Goal: Information Seeking & Learning: Check status

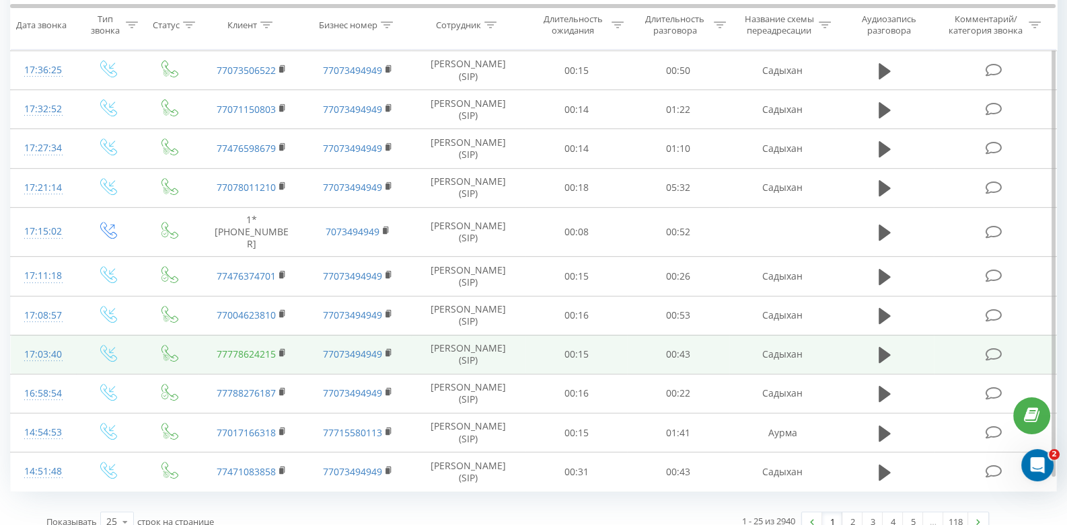
scroll to position [701, 0]
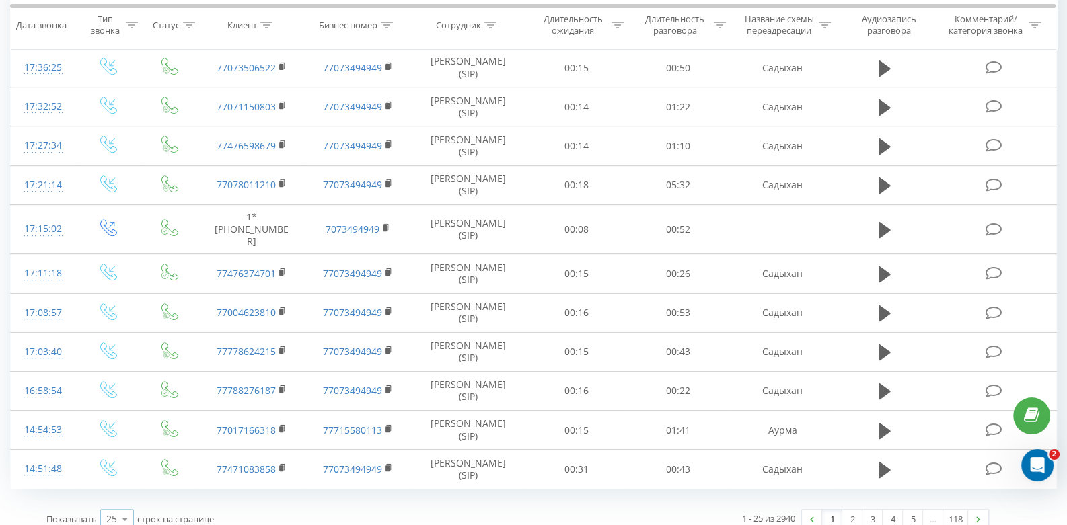
click at [135, 507] on icon at bounding box center [125, 520] width 20 height 26
click at [124, 471] on div "50" at bounding box center [117, 481] width 32 height 20
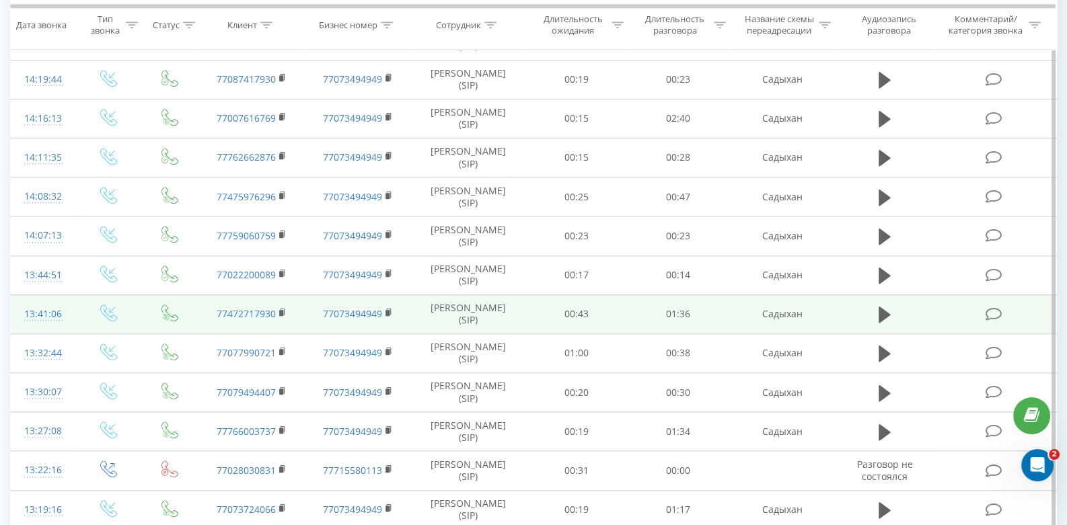
scroll to position [1374, 0]
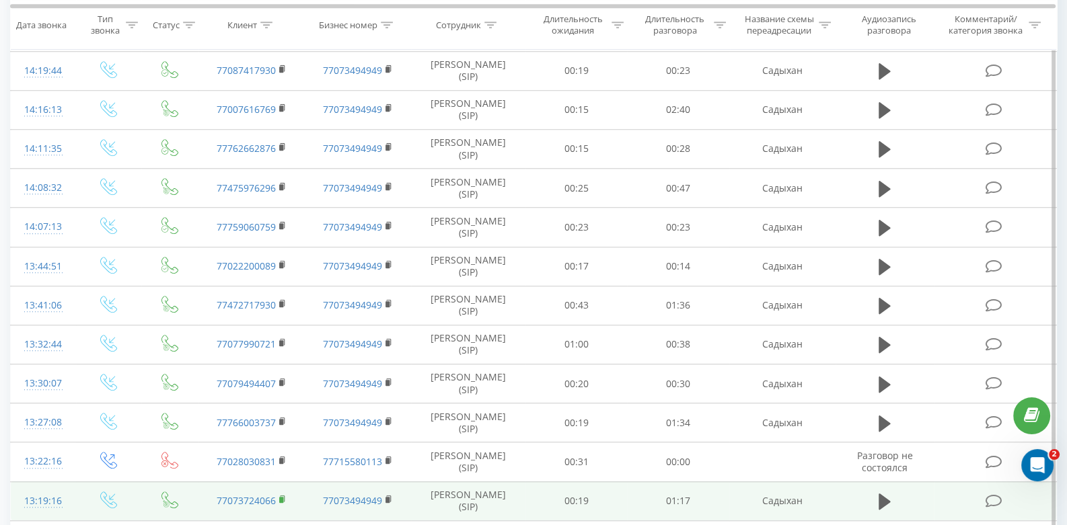
click at [282, 497] on rect at bounding box center [281, 500] width 4 height 6
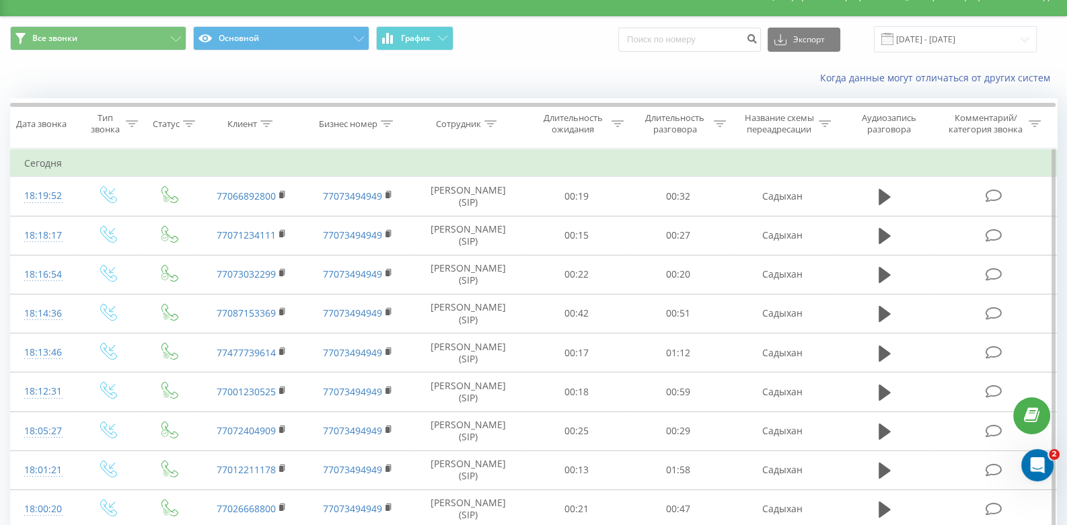
scroll to position [0, 0]
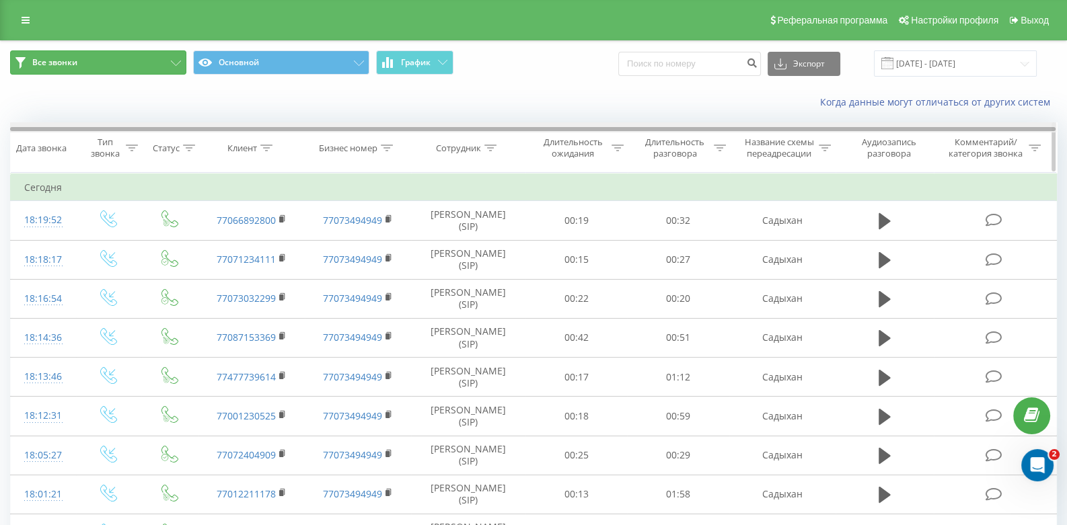
drag, startPoint x: 148, startPoint y: 62, endPoint x: 880, endPoint y: 123, distance: 734.5
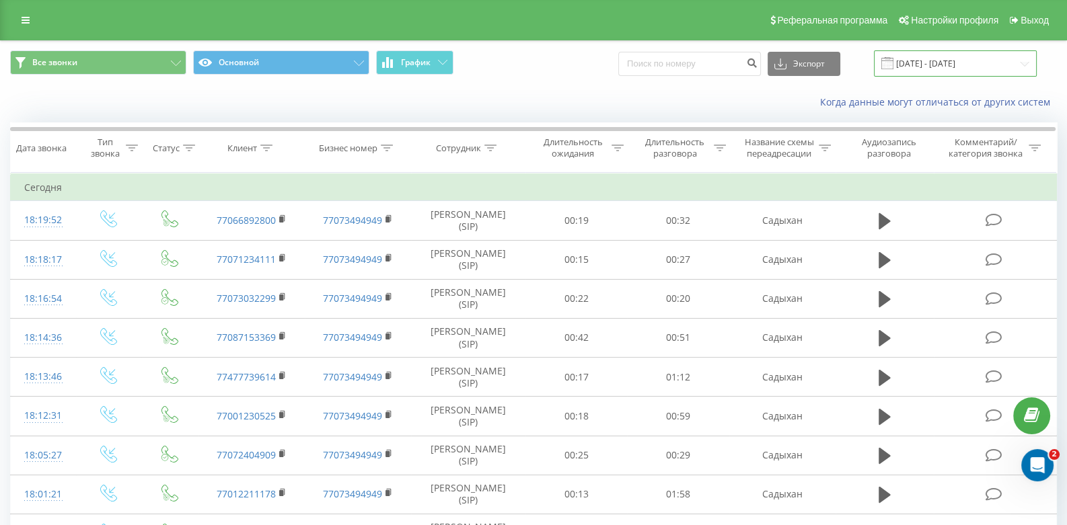
click at [895, 69] on input "[DATE] - [DATE]" at bounding box center [955, 63] width 163 height 26
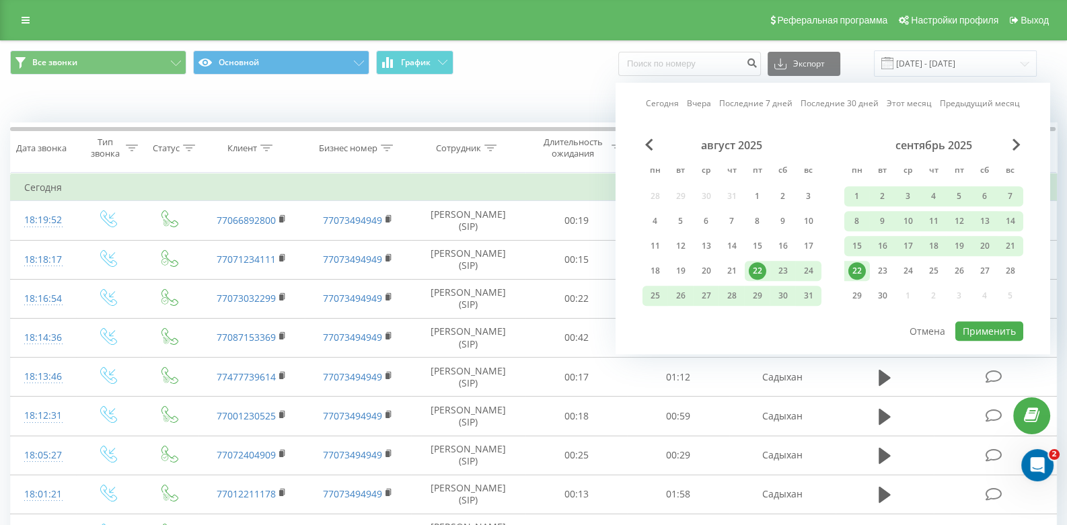
click at [755, 268] on div "22" at bounding box center [757, 270] width 17 height 17
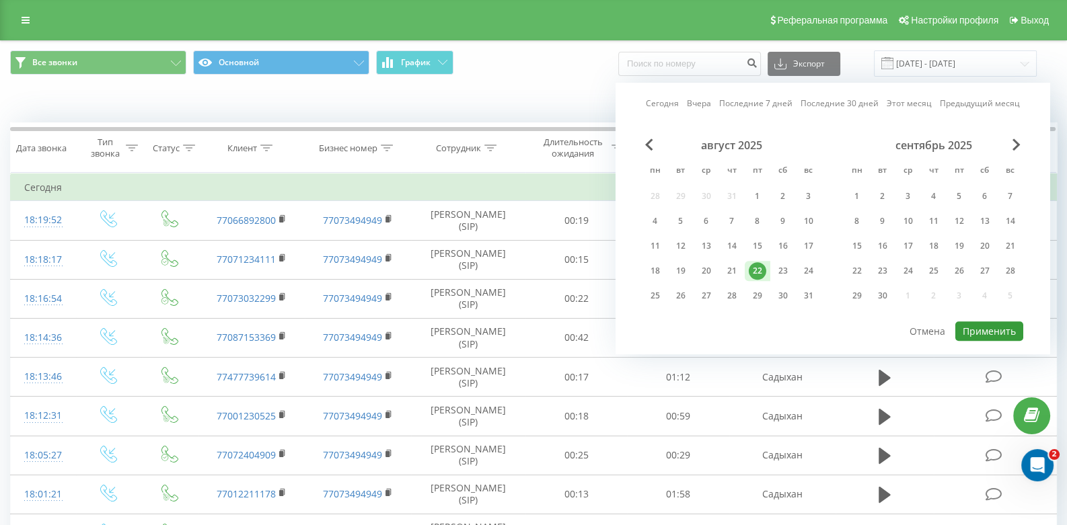
click at [986, 326] on button "Применить" at bounding box center [989, 332] width 68 height 20
type input "[DATE] - [DATE]"
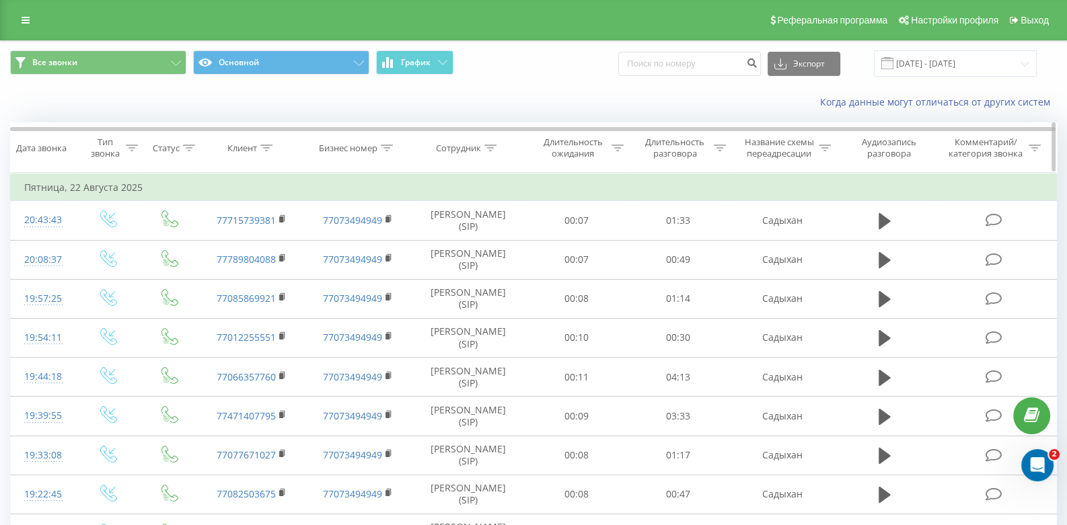
click at [252, 148] on div "Клиент" at bounding box center [242, 148] width 30 height 11
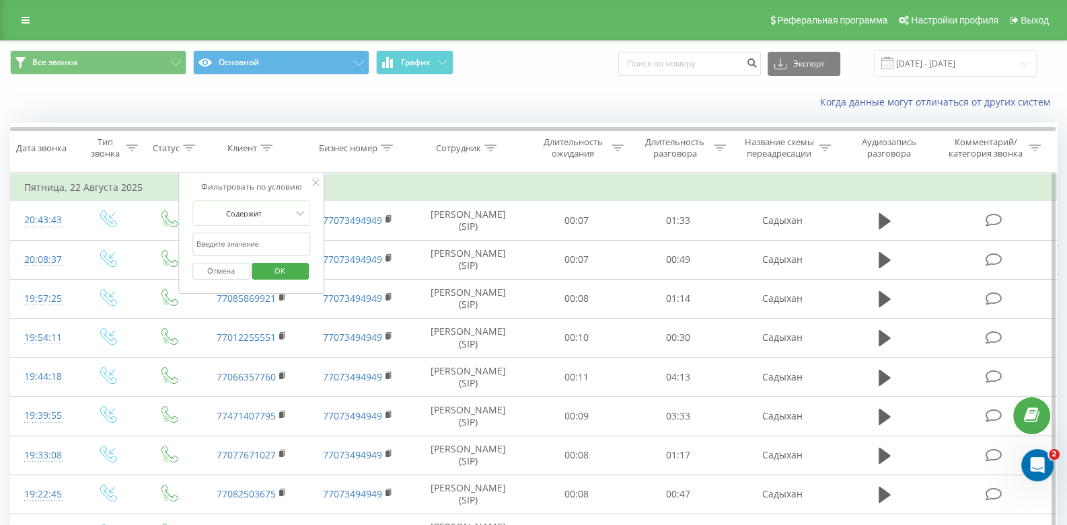
click at [237, 237] on input "text" at bounding box center [251, 245] width 118 height 24
paste input "[PHONE_NUMBER]"
click at [256, 275] on button "OK" at bounding box center [280, 271] width 57 height 17
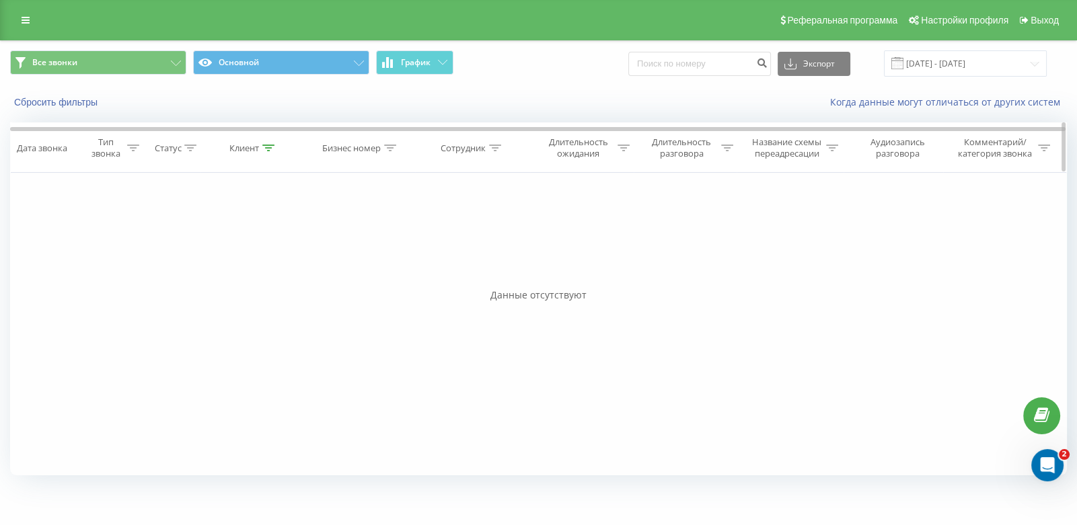
click at [249, 153] on div "Клиент" at bounding box center [244, 148] width 30 height 11
drag, startPoint x: 223, startPoint y: 244, endPoint x: 132, endPoint y: 249, distance: 91.0
click at [136, 248] on div "Фильтровать по условию Равно Введите значение Отмена OK Фильтровать по условию …" at bounding box center [538, 324] width 1057 height 303
type input "127 2999"
click button "OK" at bounding box center [282, 271] width 57 height 17
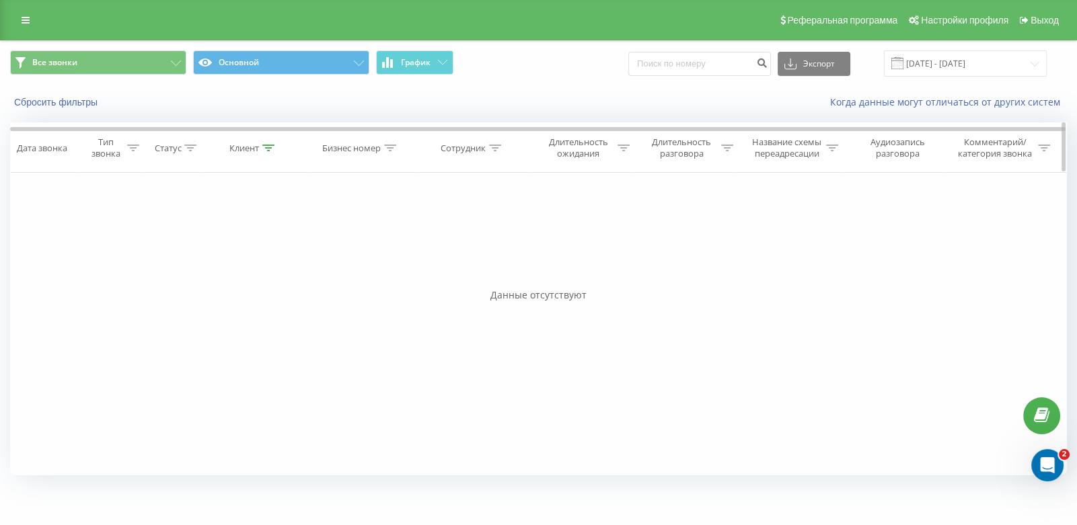
click at [250, 150] on div "Клиент" at bounding box center [244, 148] width 30 height 11
click at [266, 214] on div at bounding box center [247, 213] width 96 height 13
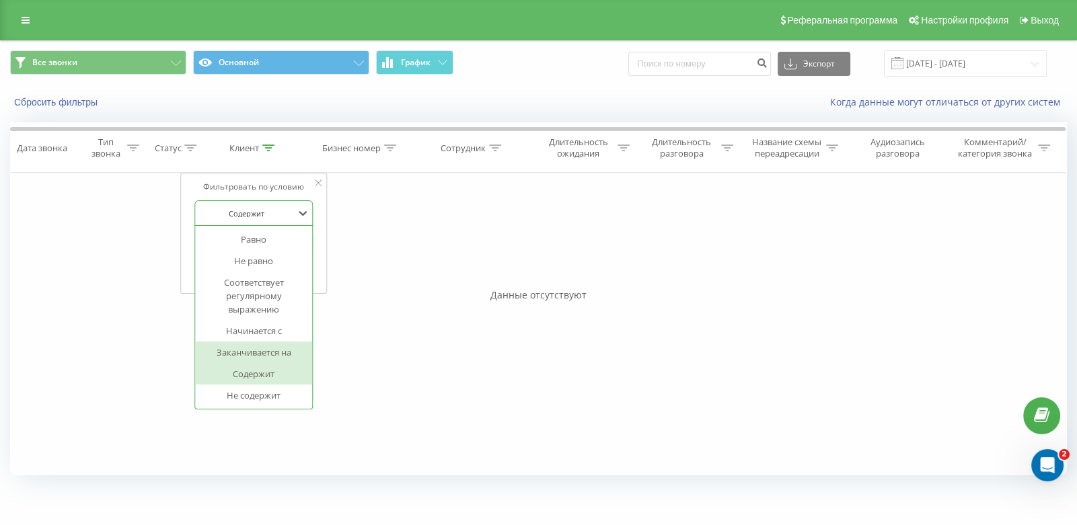
click at [279, 351] on div "Заканчивается на" at bounding box center [254, 353] width 117 height 22
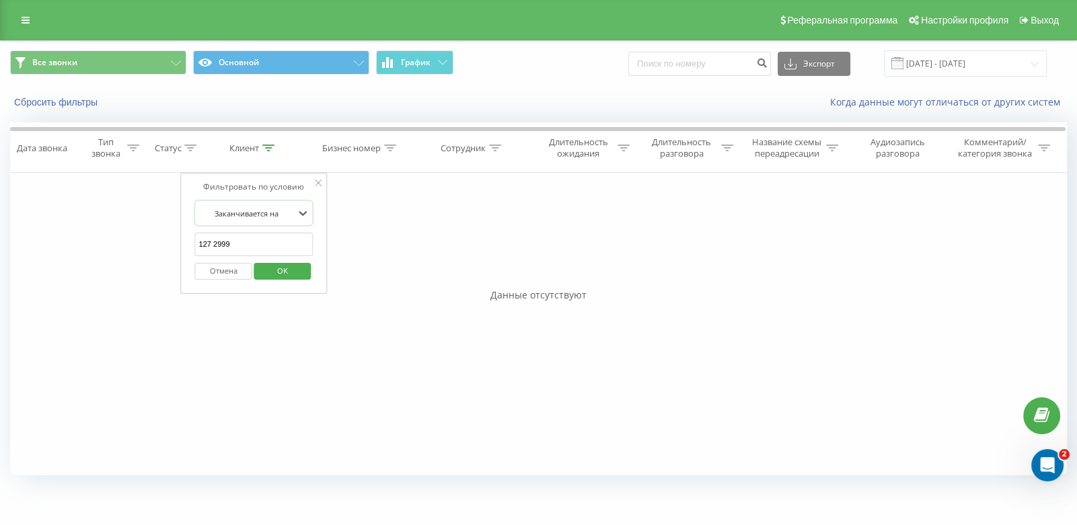
click at [279, 268] on span "OK" at bounding box center [283, 270] width 38 height 21
click at [107, 157] on div "Тип звонка" at bounding box center [105, 148] width 35 height 23
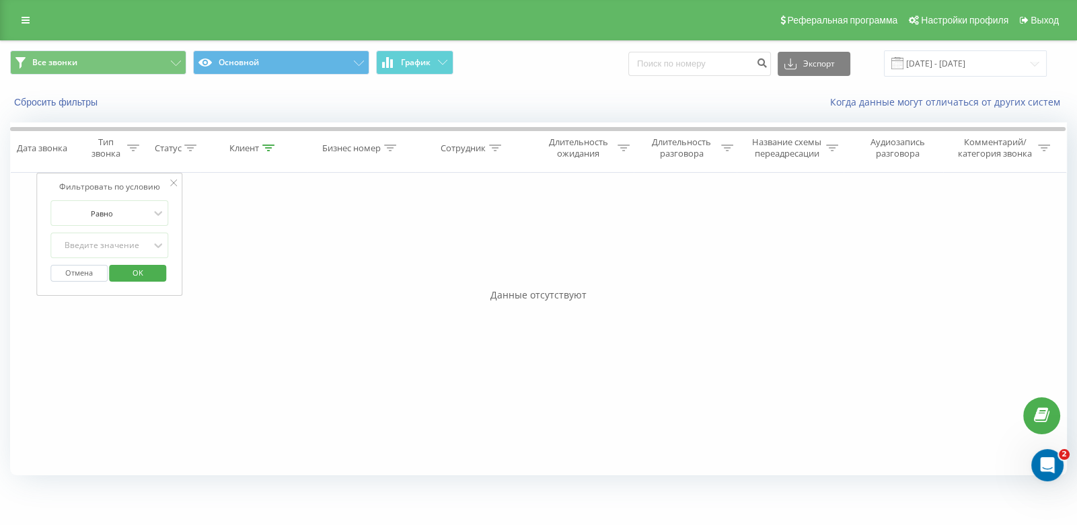
click at [166, 178] on div "Фильтровать по условию Равно Введите значение Отмена OK" at bounding box center [109, 234] width 147 height 123
click at [278, 153] on div "Клиент" at bounding box center [253, 148] width 107 height 11
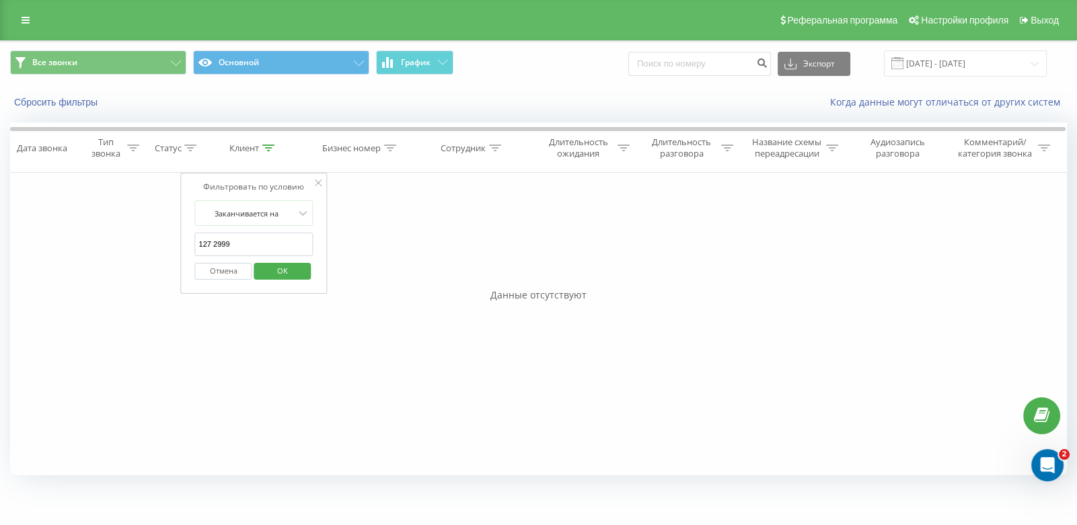
click at [316, 182] on icon at bounding box center [318, 183] width 7 height 7
click at [65, 102] on button "Сбросить фильтры" at bounding box center [57, 102] width 94 height 12
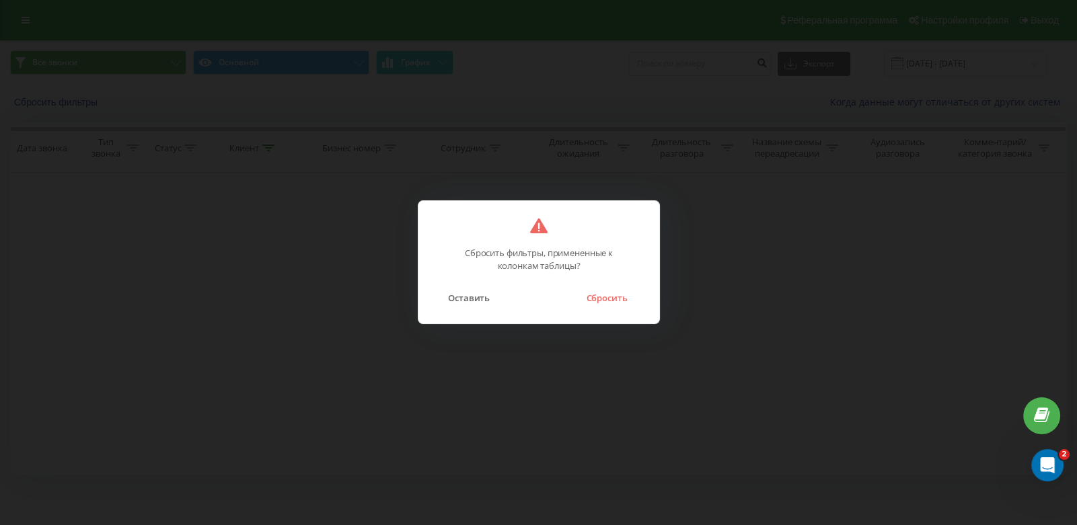
click at [617, 301] on button "Сбросить" at bounding box center [606, 297] width 54 height 17
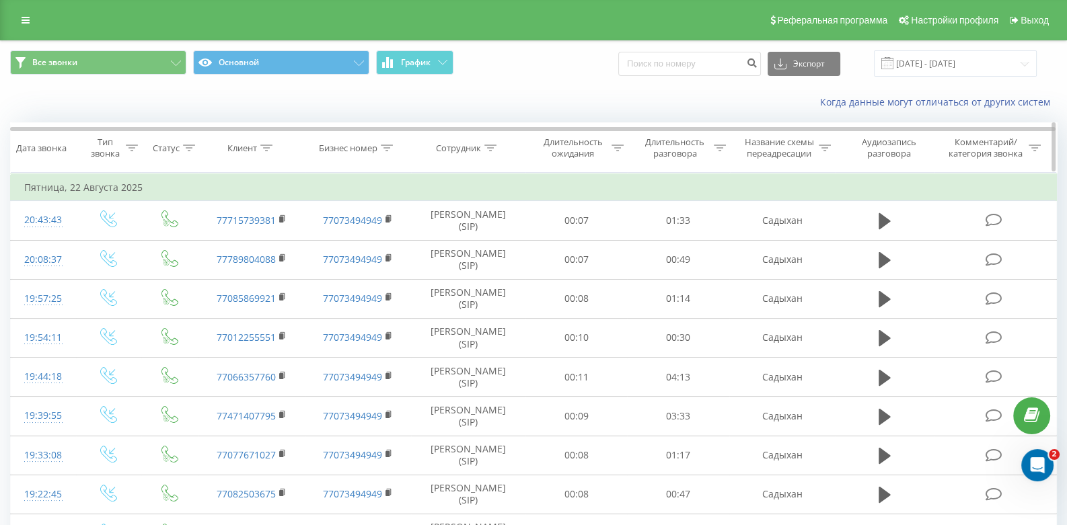
click at [249, 147] on div "Клиент" at bounding box center [242, 148] width 30 height 11
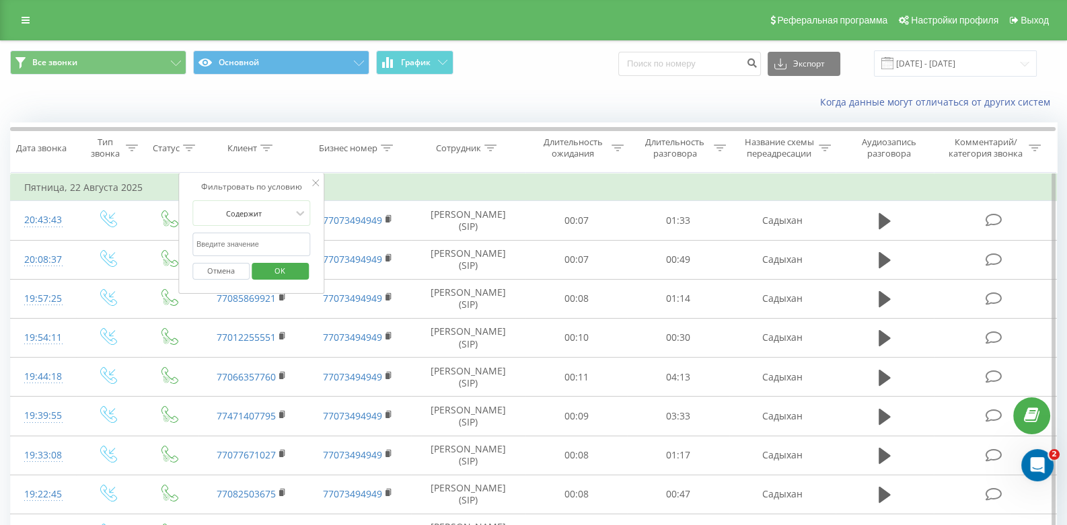
click at [277, 236] on input "text" at bounding box center [251, 245] width 118 height 24
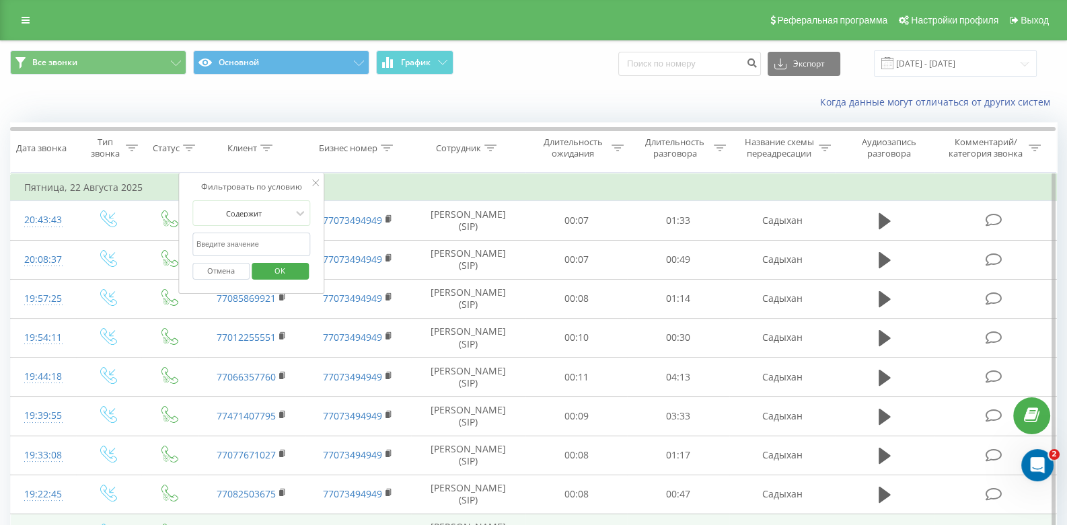
click at [180, 525] on td at bounding box center [169, 533] width 57 height 39
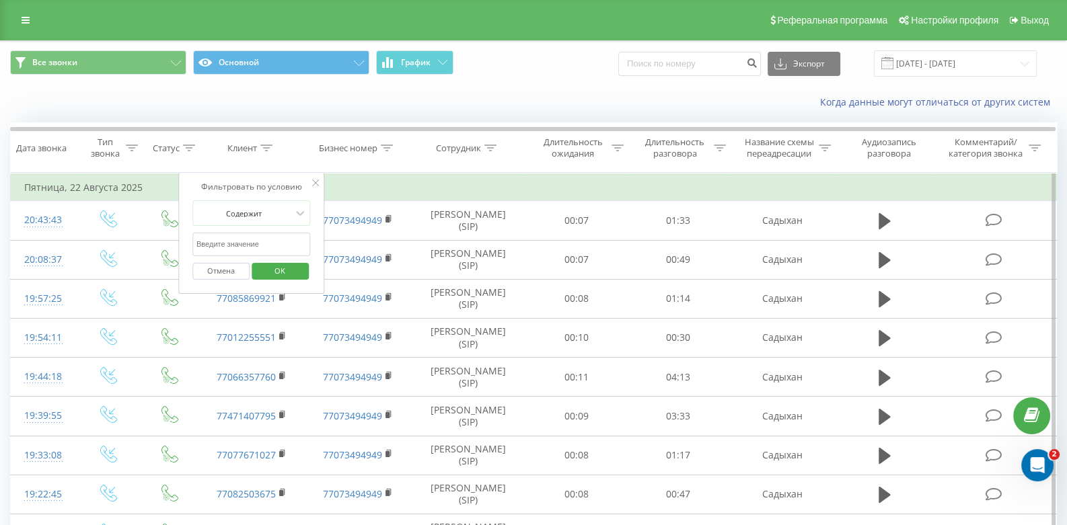
click at [311, 242] on div "Фильтровать по условию Содержит Отмена OK" at bounding box center [251, 233] width 147 height 121
click at [300, 214] on icon at bounding box center [301, 213] width 8 height 5
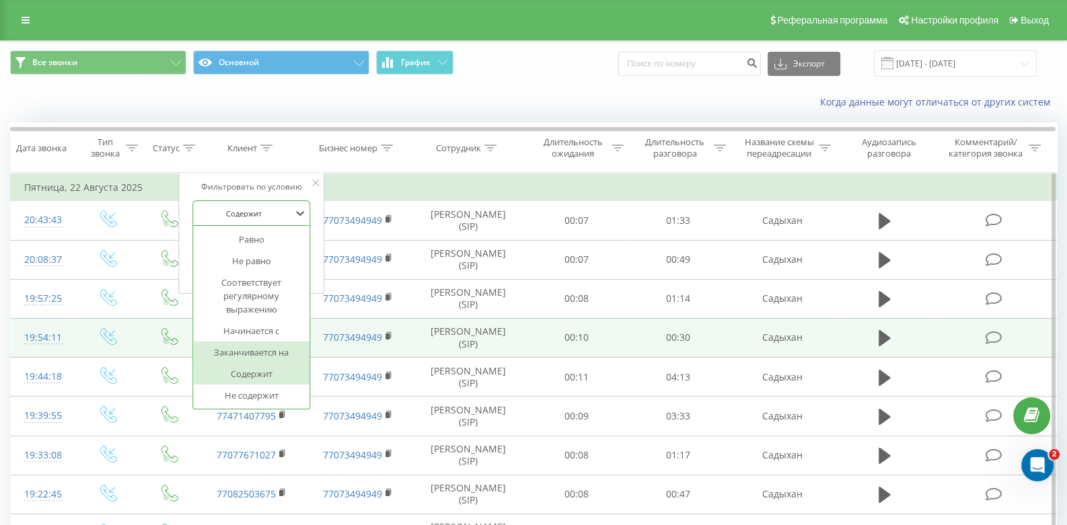
drag, startPoint x: 252, startPoint y: 352, endPoint x: 249, endPoint y: 342, distance: 10.0
click at [251, 350] on div "Заканчивается на" at bounding box center [251, 353] width 117 height 22
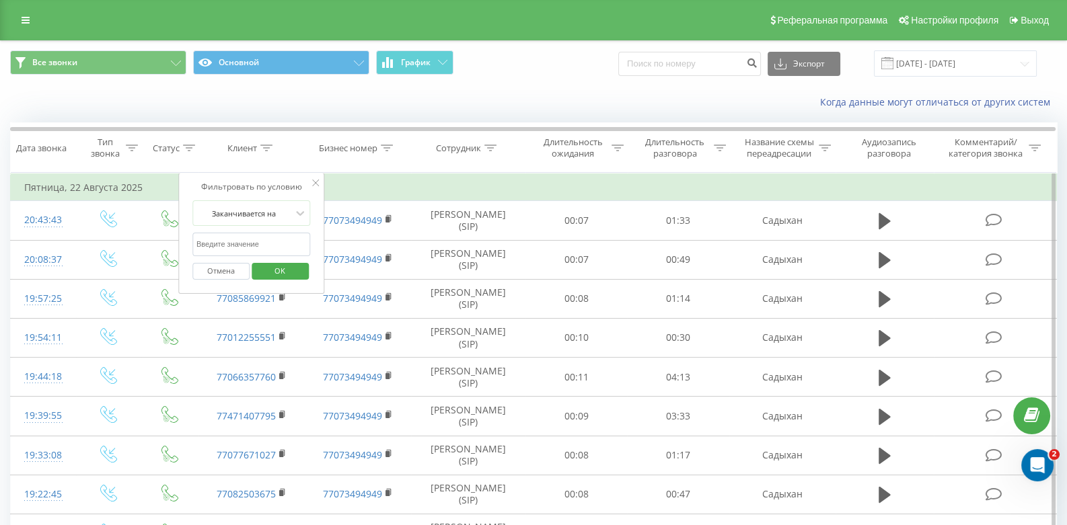
click at [244, 246] on input "text" at bounding box center [251, 245] width 118 height 24
type input "2999"
click button "OK" at bounding box center [280, 271] width 57 height 17
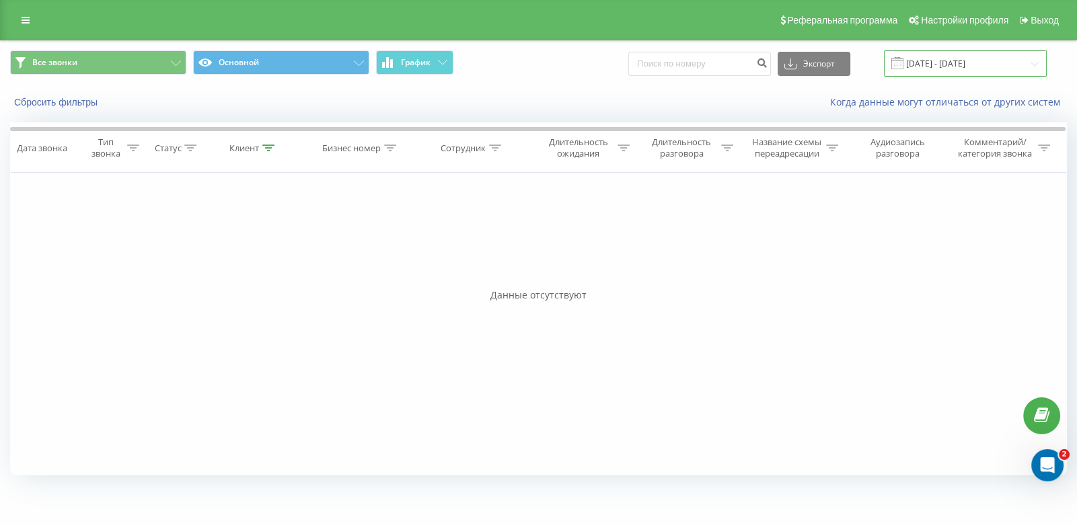
click at [1023, 61] on input "[DATE] - [DATE]" at bounding box center [965, 63] width 163 height 26
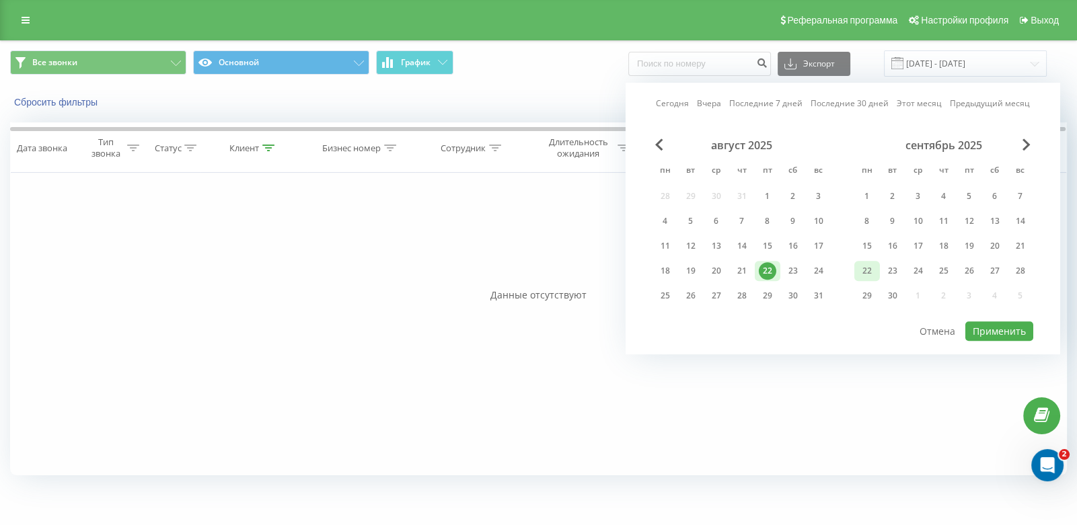
click at [865, 268] on div "22" at bounding box center [866, 270] width 17 height 17
click at [1000, 322] on button "Применить" at bounding box center [999, 332] width 68 height 20
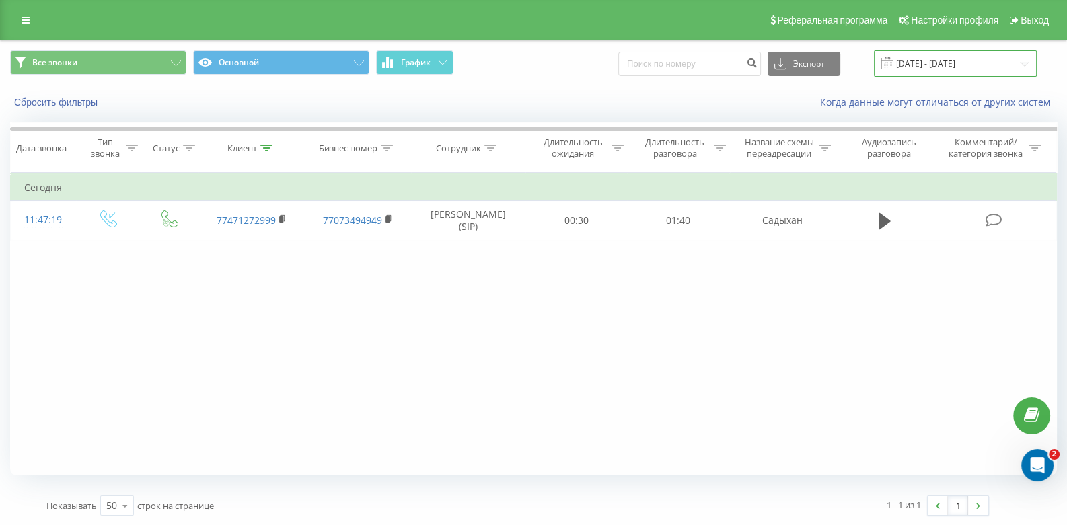
click at [901, 61] on input "[DATE] - [DATE]" at bounding box center [955, 63] width 163 height 26
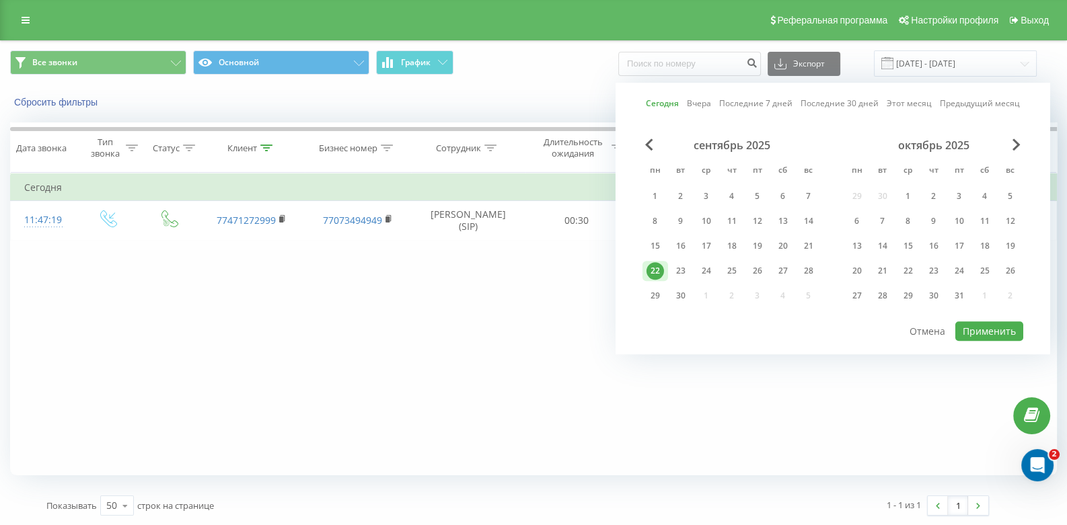
click at [862, 108] on link "Последние 30 дней" at bounding box center [840, 104] width 78 height 13
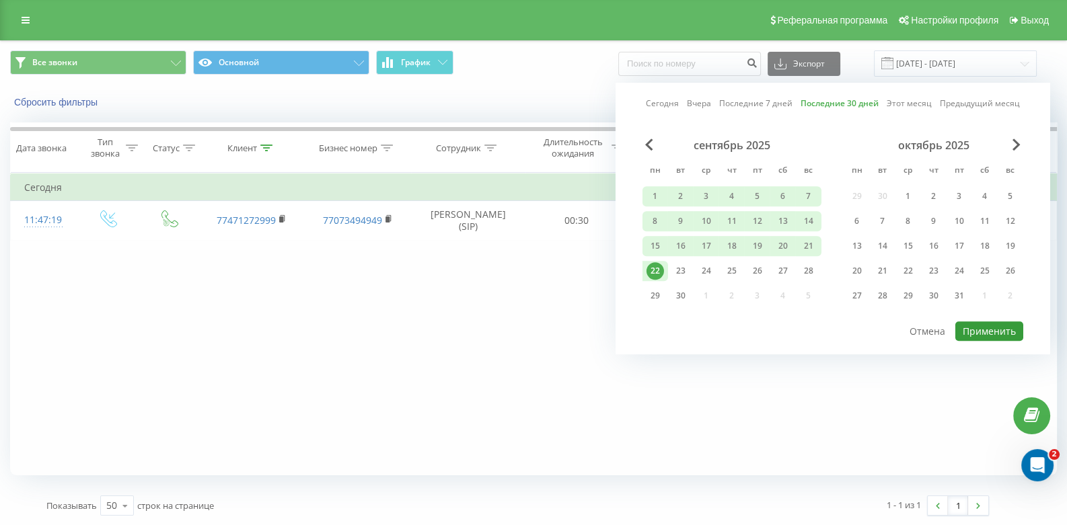
click at [969, 323] on button "Применить" at bounding box center [989, 332] width 68 height 20
type input "[DATE] - [DATE]"
